Goal: Check status

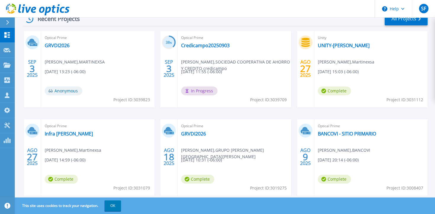
scroll to position [113, 0]
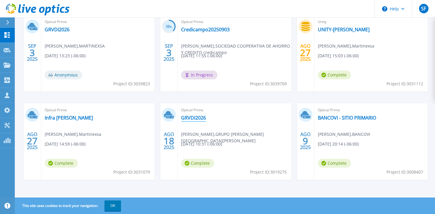
click at [189, 119] on link "GRVDI2026" at bounding box center [193, 118] width 25 height 6
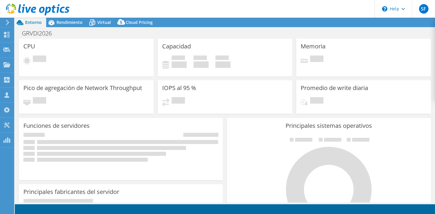
select select "USD"
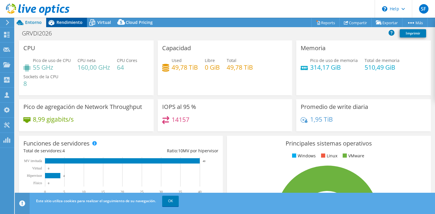
click at [72, 24] on span "Rendimiento" at bounding box center [70, 23] width 26 height 6
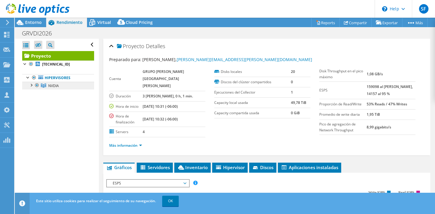
click at [56, 87] on span "NVDIA" at bounding box center [53, 85] width 11 height 5
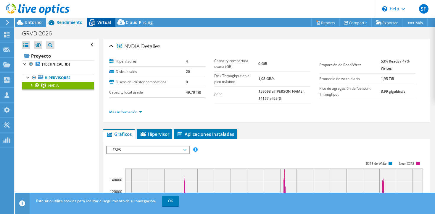
click at [93, 21] on icon at bounding box center [92, 23] width 6 height 5
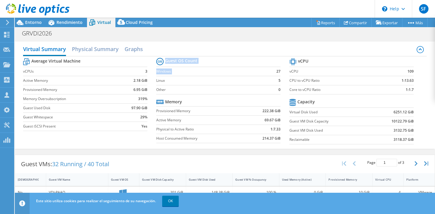
drag, startPoint x: 281, startPoint y: 82, endPoint x: 271, endPoint y: 70, distance: 15.7
click at [271, 70] on section "Guest OS Count Windows 27 Linux 5 Other 0 Memory Provisioned Memory 222.38 GiB …" at bounding box center [222, 102] width 133 height 90
click at [271, 70] on td "27" at bounding box center [274, 71] width 11 height 9
drag, startPoint x: 114, startPoint y: 165, endPoint x: 53, endPoint y: 164, distance: 60.7
click at [53, 164] on div "Guest VMs: 32 Running / 40 Total" at bounding box center [65, 164] width 100 height 18
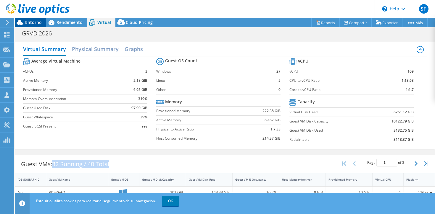
click at [31, 23] on span "Entorno" at bounding box center [33, 23] width 17 height 6
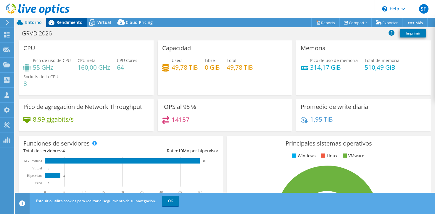
click at [66, 25] on div "Rendimiento" at bounding box center [66, 22] width 41 height 9
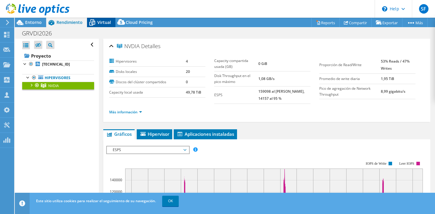
click at [93, 25] on icon at bounding box center [92, 22] width 10 height 10
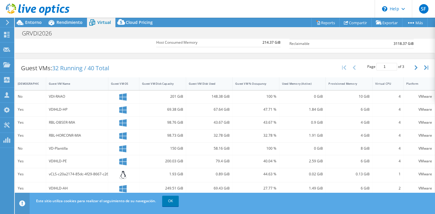
scroll to position [93, 0]
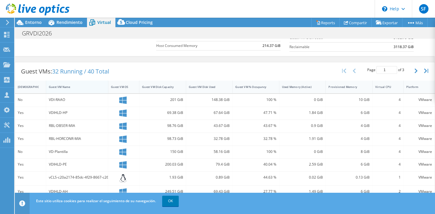
click at [59, 86] on div "Guest VM Name" at bounding box center [73, 87] width 49 height 4
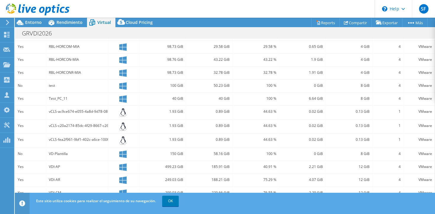
scroll to position [0, 0]
